Goal: Check status

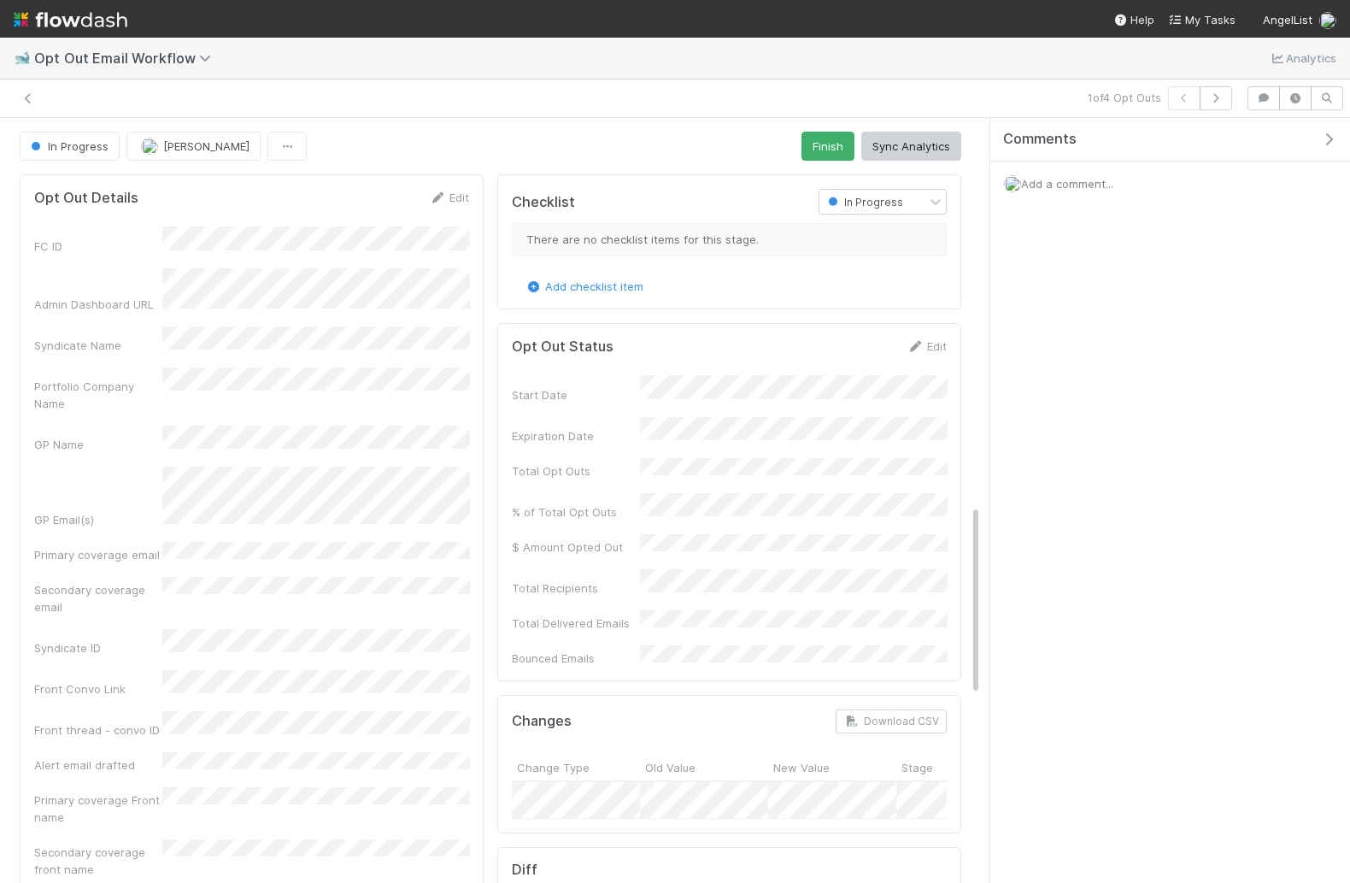
scroll to position [1541, 0]
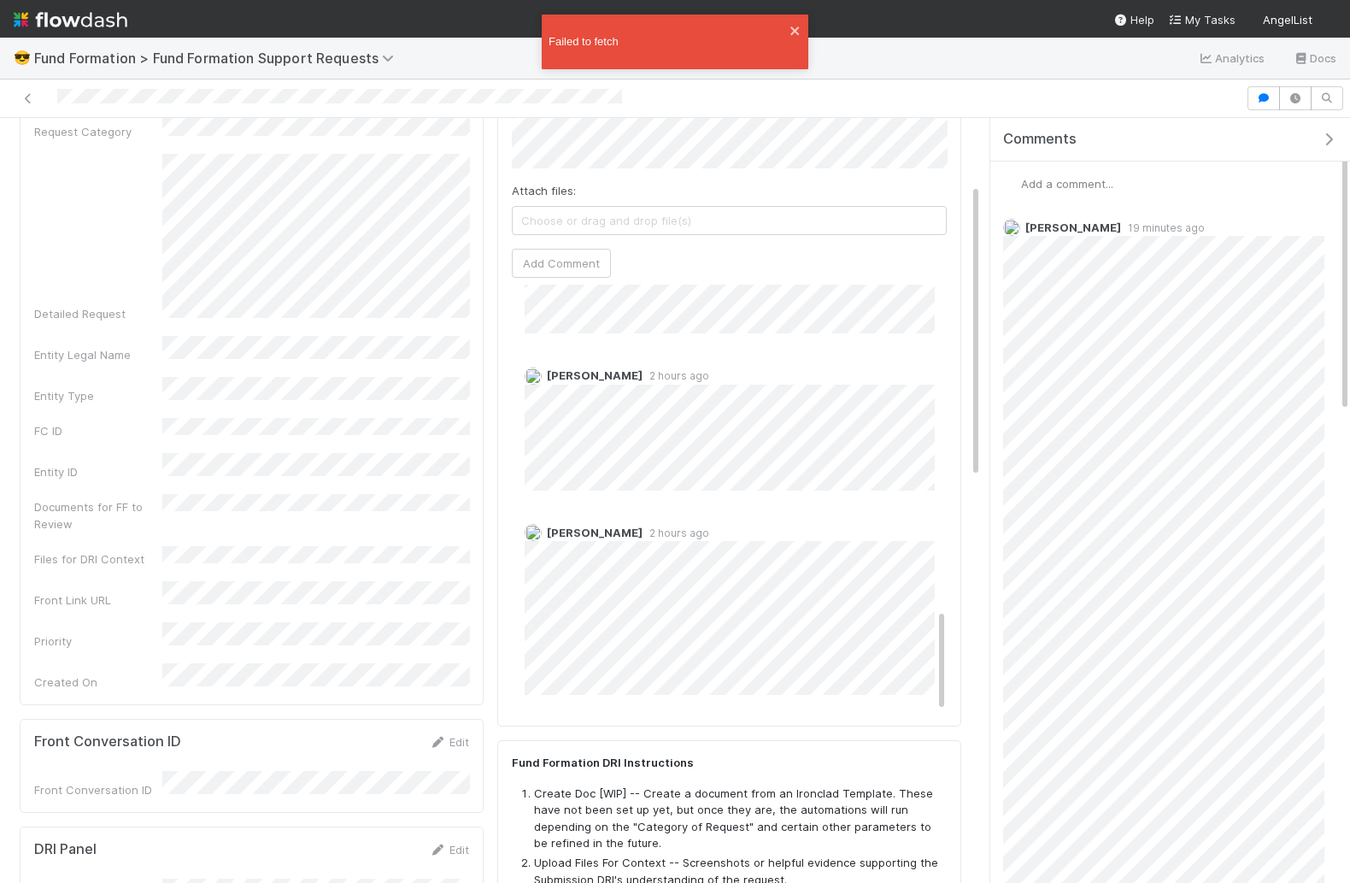
scroll to position [1332, 0]
click at [800, 27] on icon "close" at bounding box center [796, 31] width 12 height 14
